Goal: Information Seeking & Learning: Learn about a topic

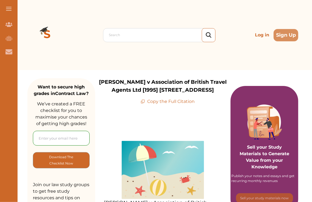
drag, startPoint x: 311, startPoint y: 15, endPoint x: 316, endPoint y: 35, distance: 20.5
drag, startPoint x: 312, startPoint y: 8, endPoint x: 312, endPoint y: 16, distance: 8.5
click at [312, 16] on div "Search Log in Sign Up Search Log in Sign Up" at bounding box center [163, 35] width 298 height 70
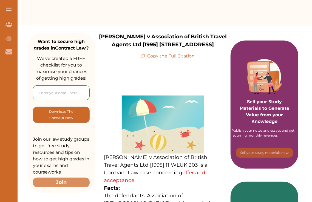
scroll to position [48, 0]
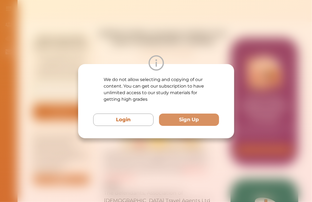
drag, startPoint x: 172, startPoint y: 114, endPoint x: 263, endPoint y: 151, distance: 98.2
click at [263, 151] on div "We do not allow selecting and copying of our content. You can get our subscript…" at bounding box center [156, 101] width 312 height 202
drag, startPoint x: 179, startPoint y: 118, endPoint x: 114, endPoint y: 22, distance: 116.3
click at [114, 22] on div "We do not allow selecting and copying of our content. You can get our subscript…" at bounding box center [156, 101] width 312 height 202
click at [131, 37] on div "We do not allow selecting and copying of our content. You can get our subscript…" at bounding box center [156, 101] width 312 height 202
